Goal: Task Accomplishment & Management: Manage account settings

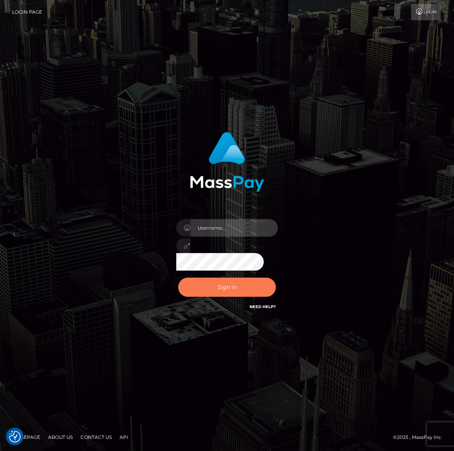
type input "[PERSON_NAME].spree"
click at [230, 292] on button "Sign in" at bounding box center [227, 287] width 98 height 19
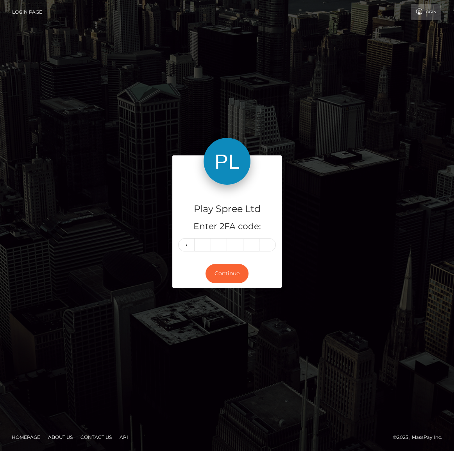
type input "4"
type input "3"
type input "6"
type input "7"
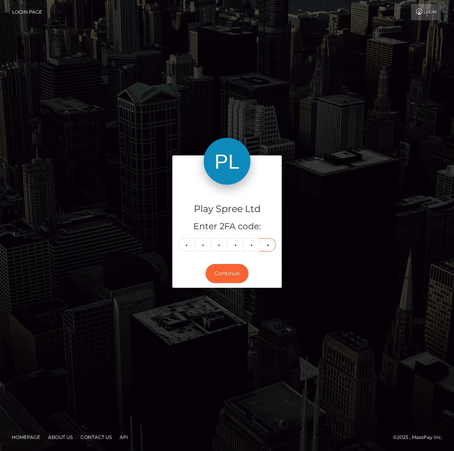
type input "8"
